Goal: Task Accomplishment & Management: Use online tool/utility

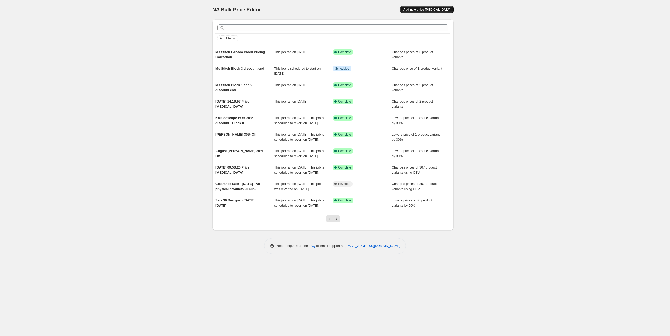
click at [430, 7] on button "Add new price [MEDICAL_DATA]" at bounding box center [426, 9] width 53 height 7
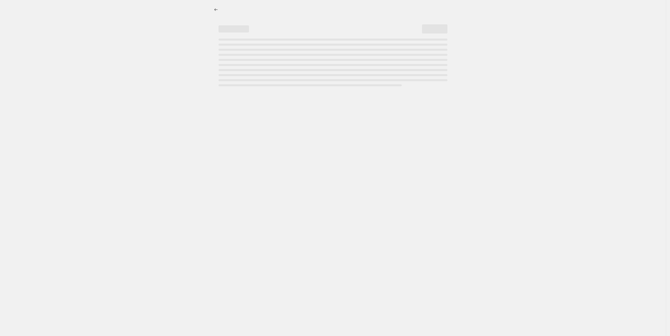
select select "percentage"
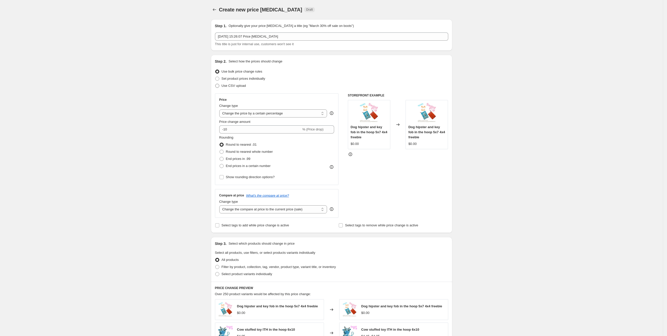
click at [235, 87] on span "Use CSV upload" at bounding box center [233, 86] width 24 height 4
click at [215, 84] on input "Use CSV upload" at bounding box center [215, 84] width 0 height 0
radio input "true"
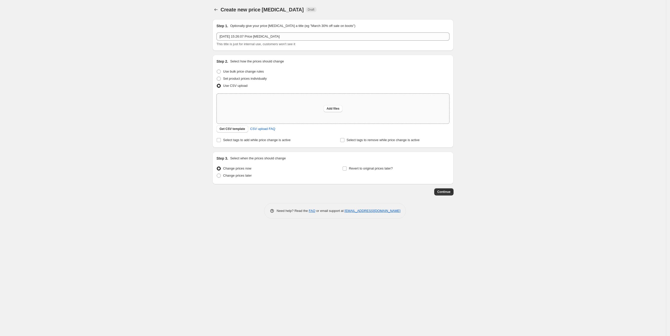
click at [346, 118] on div "Add files" at bounding box center [333, 109] width 233 height 30
type input "C:\fakepath\Week 2 discounts.csv"
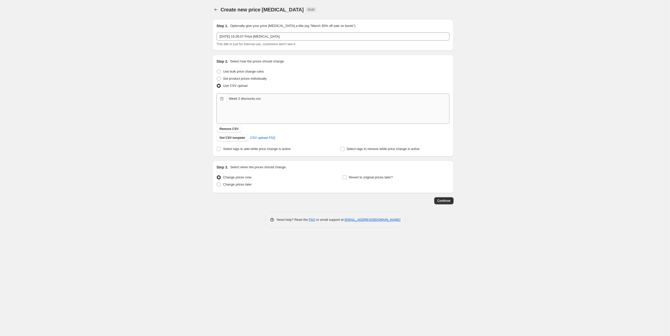
drag, startPoint x: 447, startPoint y: 201, endPoint x: 312, endPoint y: 54, distance: 200.2
click at [313, 56] on div "Step 1. Optionally give your price [MEDICAL_DATA] a title (eg "March 30% off sa…" at bounding box center [330, 109] width 245 height 189
drag, startPoint x: 309, startPoint y: 44, endPoint x: 307, endPoint y: 42, distance: 2.8
click at [307, 42] on div "This title is just for internal use, customers won't see it" at bounding box center [333, 44] width 233 height 5
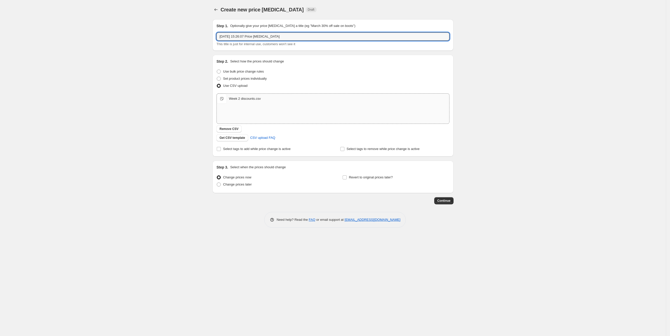
drag, startPoint x: 303, startPoint y: 34, endPoint x: 140, endPoint y: 25, distance: 163.3
click at [140, 25] on div "Create new price [MEDICAL_DATA]. This page is ready Create new price [MEDICAL_D…" at bounding box center [333, 168] width 666 height 336
type input "E"
type input "Clearance Sale - Week 2 Discounts"
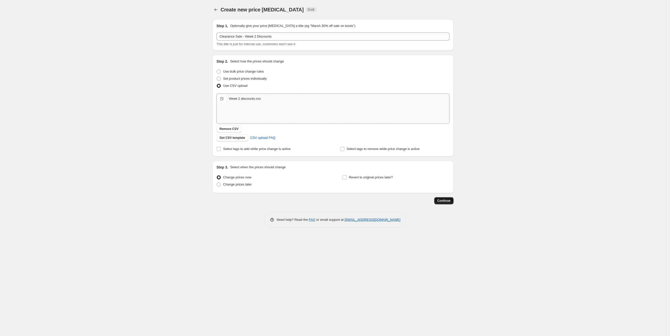
click at [445, 202] on span "Continue" at bounding box center [444, 201] width 13 height 4
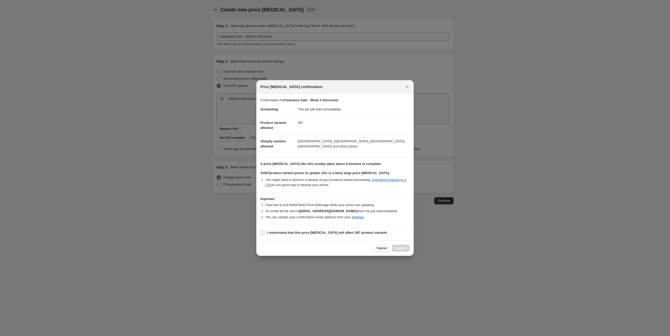
click at [305, 231] on b "I understand that this price [MEDICAL_DATA] will affect 367 product variants" at bounding box center [327, 233] width 120 height 4
click at [265, 231] on input "I understand that this price [MEDICAL_DATA] will affect 367 product variants" at bounding box center [263, 233] width 4 height 4
checkbox input "true"
click at [409, 249] on button "Confirm" at bounding box center [401, 248] width 18 height 7
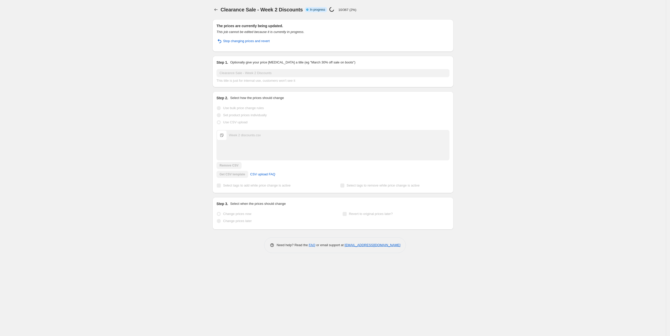
click at [134, 146] on div "Clearance Sale - Week 2 Discounts. This page is ready Clearance Sale - Week 2 D…" at bounding box center [333, 168] width 666 height 336
